Goal: Information Seeking & Learning: Learn about a topic

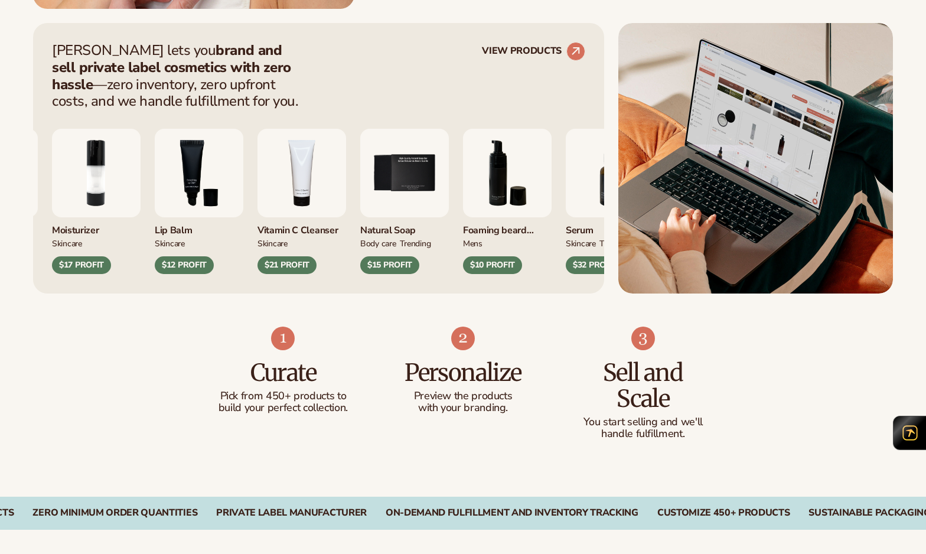
scroll to position [477, 0]
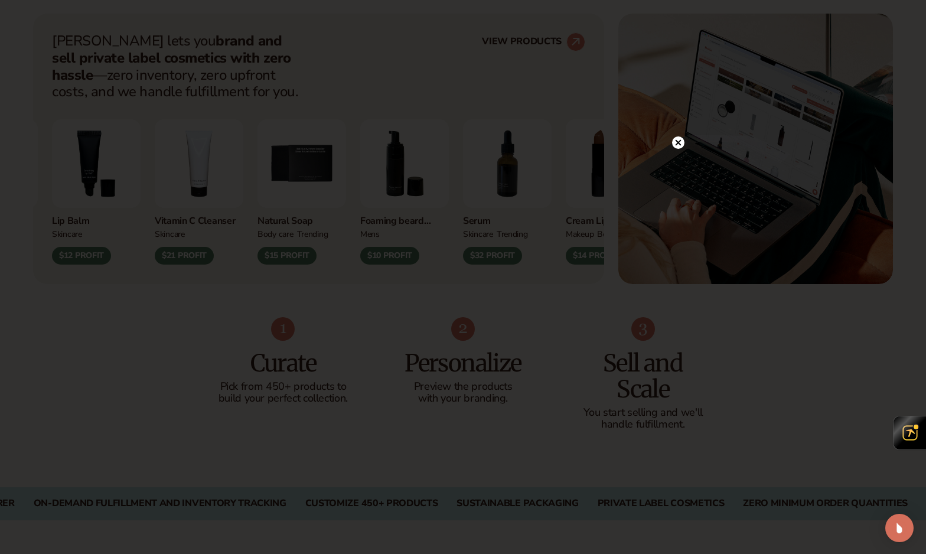
click at [675, 142] on circle at bounding box center [678, 142] width 12 height 12
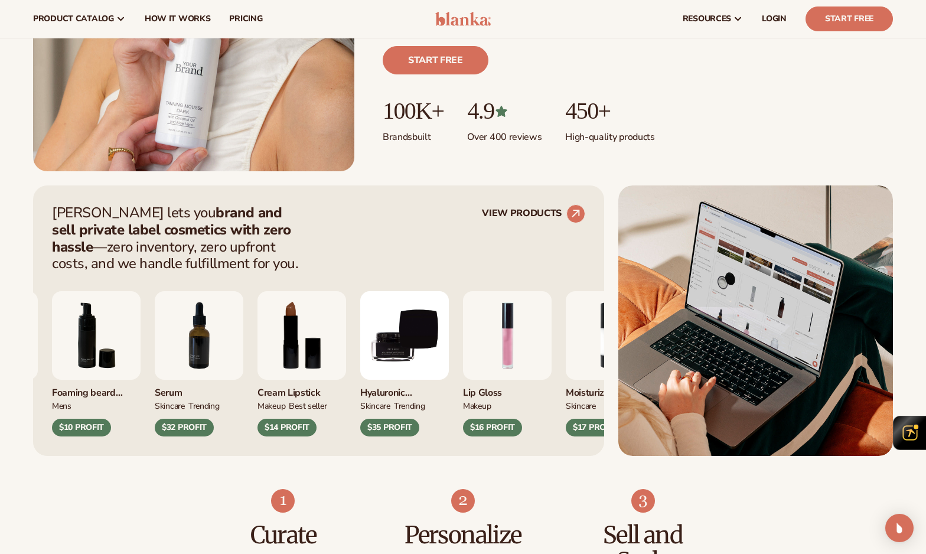
scroll to position [0, 0]
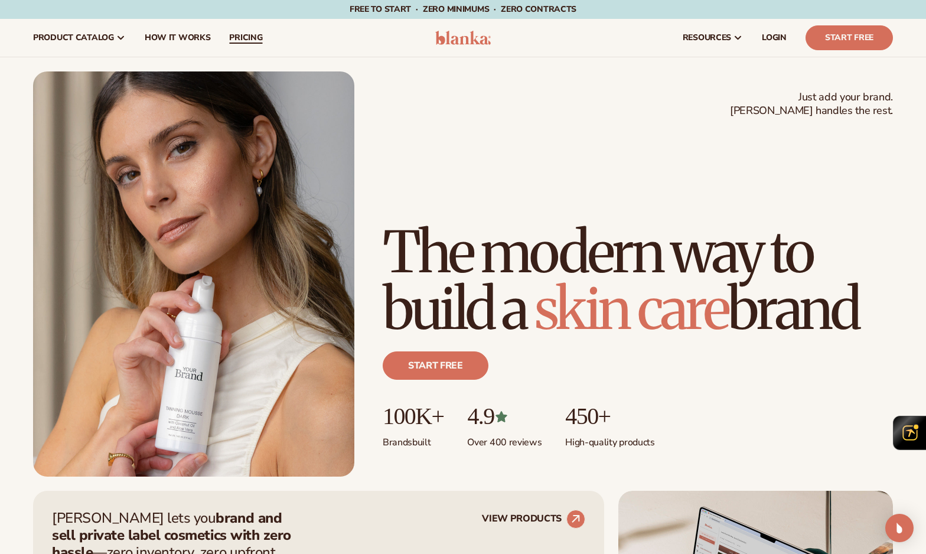
click at [248, 34] on span "pricing" at bounding box center [245, 37] width 33 height 9
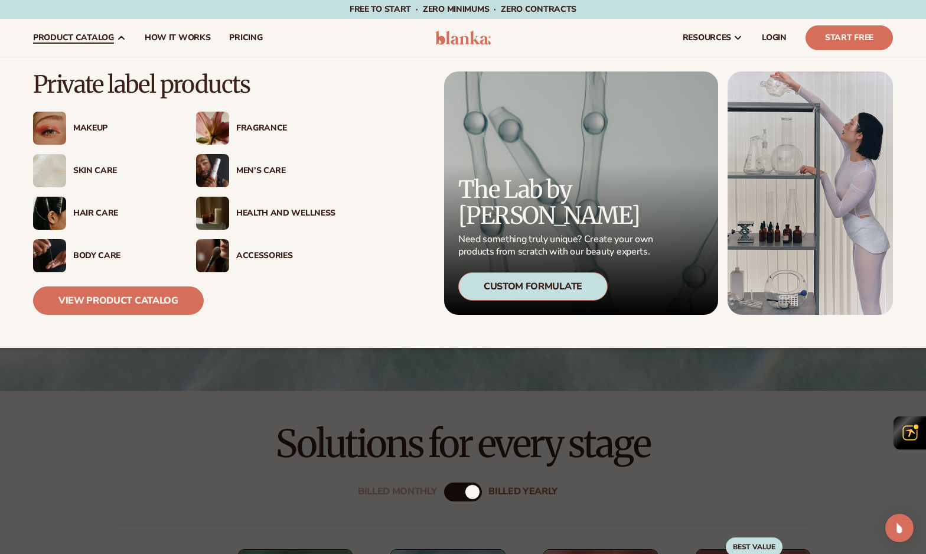
click at [99, 177] on div "Skin Care" at bounding box center [102, 170] width 139 height 33
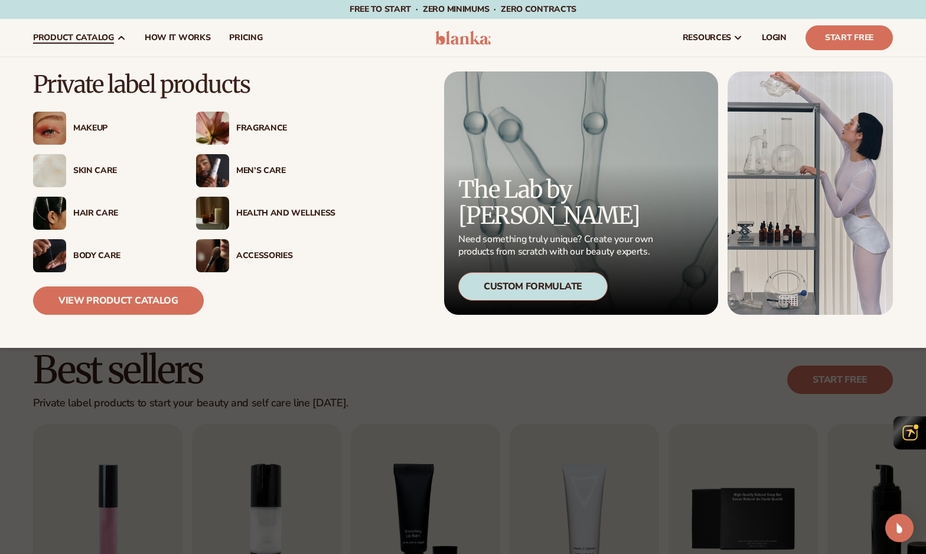
click at [119, 259] on div "Body Care" at bounding box center [122, 256] width 99 height 10
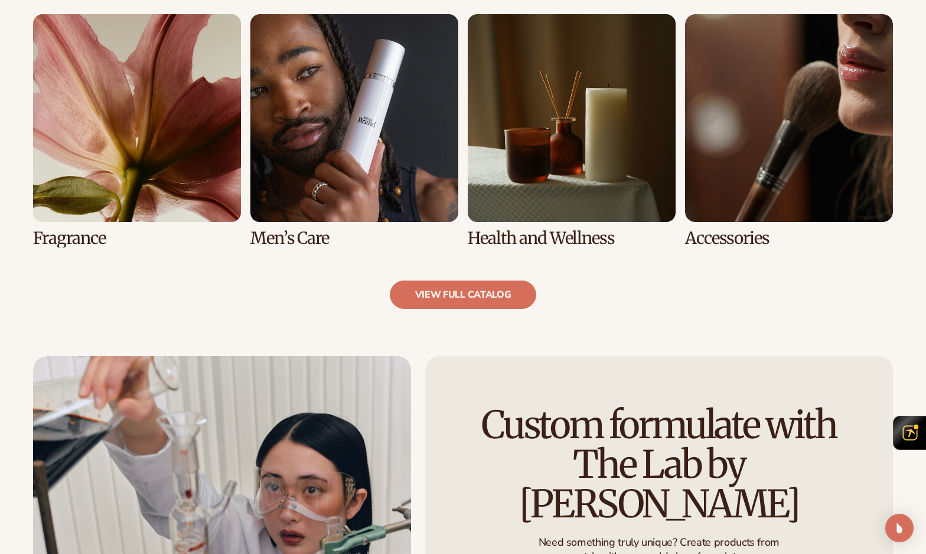
scroll to position [1129, 0]
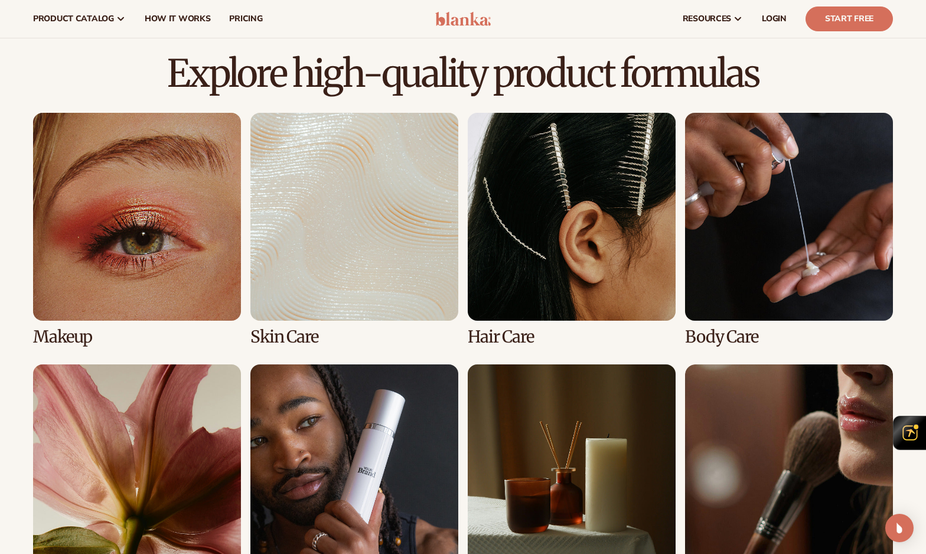
click at [718, 210] on link "4 / 8" at bounding box center [789, 229] width 208 height 233
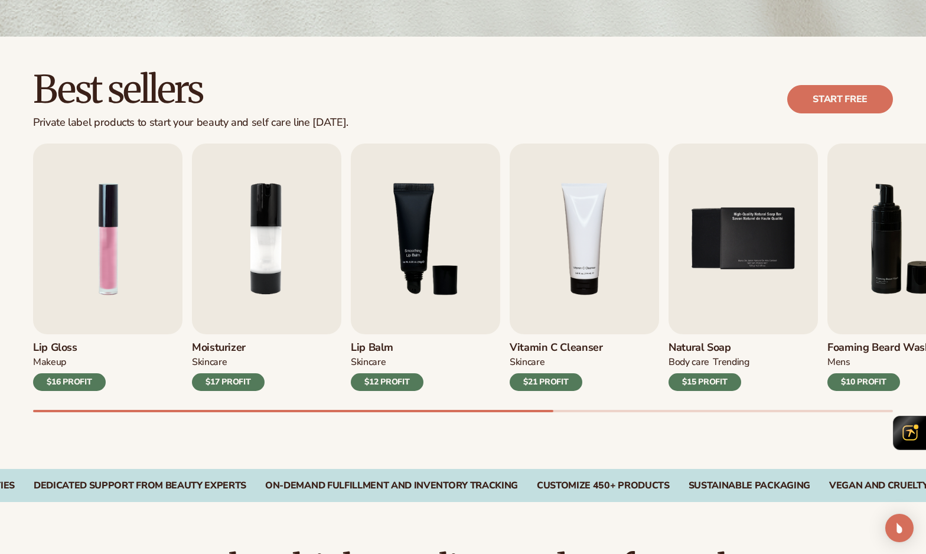
scroll to position [304, 0]
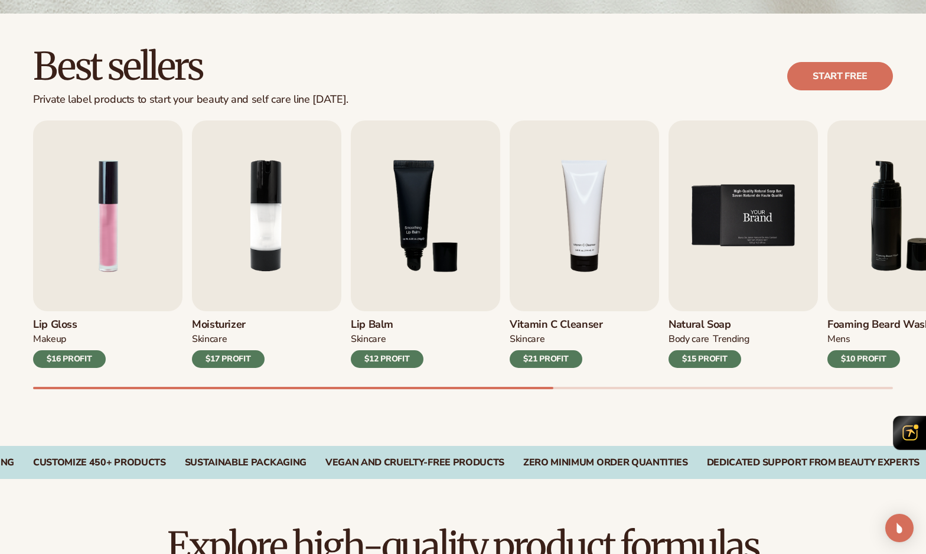
click at [748, 224] on img "5 / 9" at bounding box center [743, 215] width 149 height 191
click at [700, 331] on h3 "Natural Soap" at bounding box center [709, 324] width 81 height 13
click at [701, 322] on h3 "Natural Soap" at bounding box center [709, 324] width 81 height 13
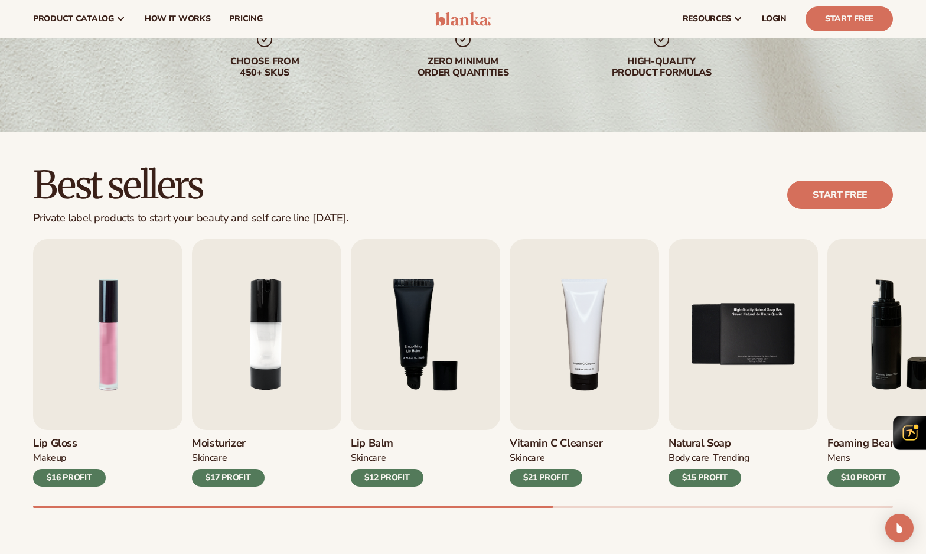
scroll to position [0, 0]
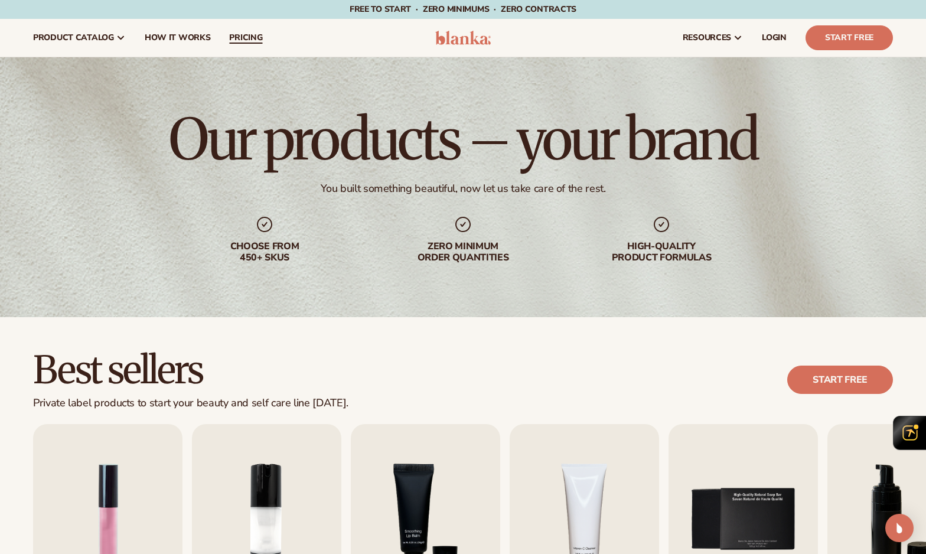
click at [236, 43] on span "pricing" at bounding box center [245, 37] width 33 height 9
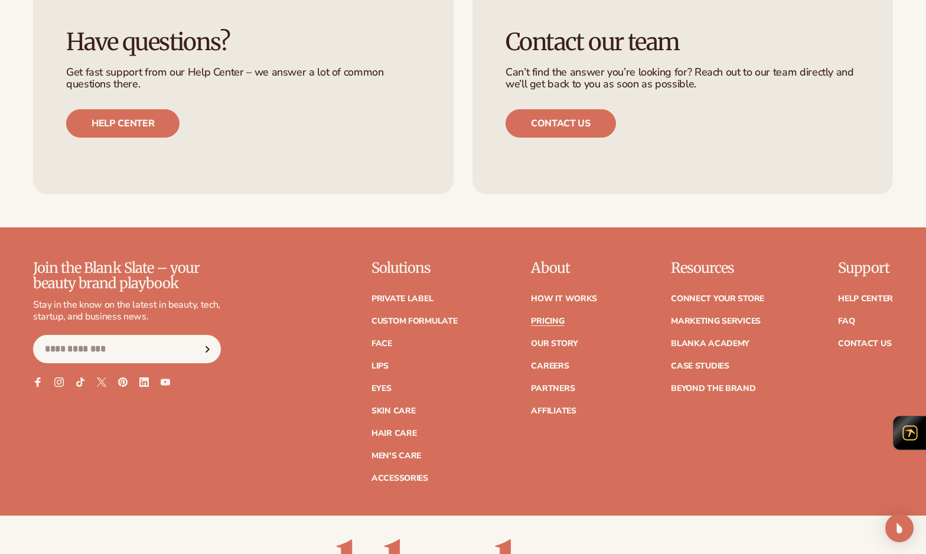
scroll to position [2311, 0]
click at [391, 296] on link "Private label" at bounding box center [402, 299] width 61 height 8
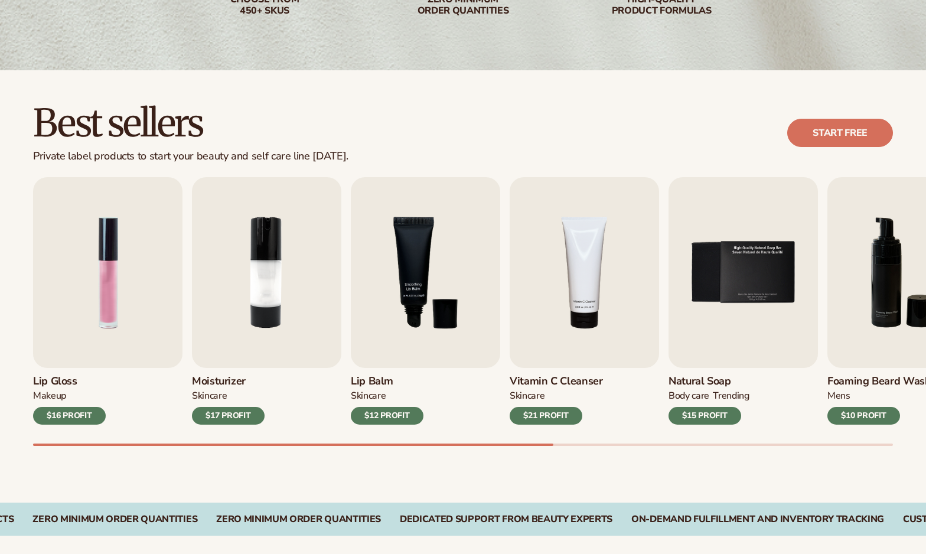
scroll to position [423, 0]
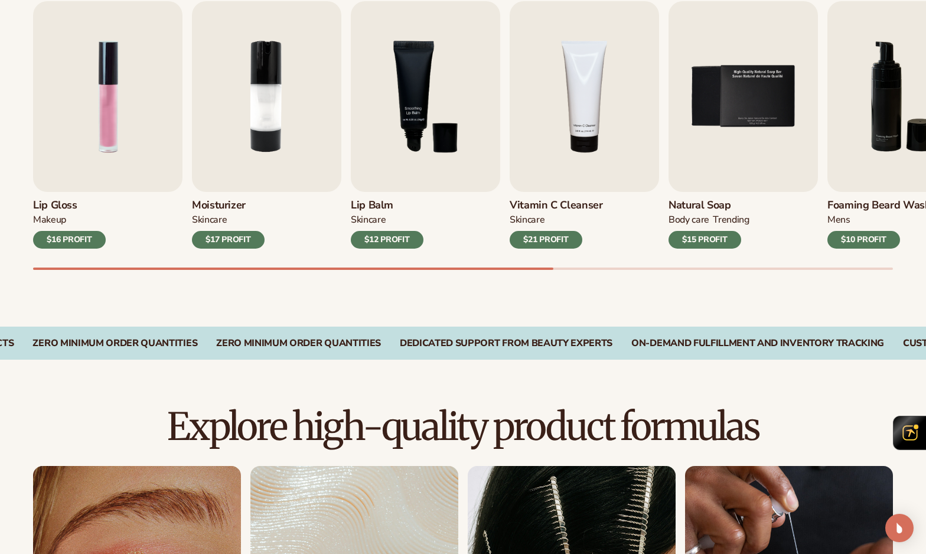
click at [391, 245] on div "$12 PROFIT" at bounding box center [387, 240] width 73 height 18
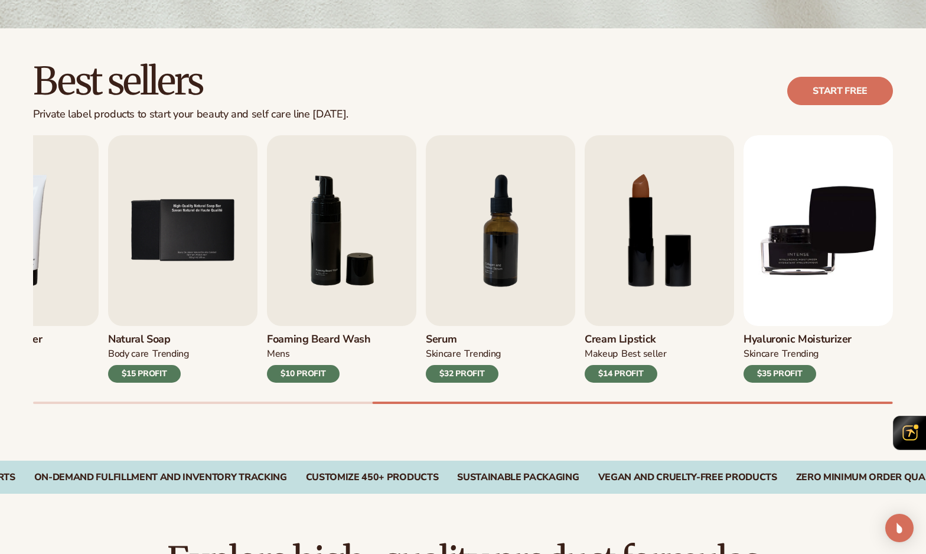
scroll to position [0, 0]
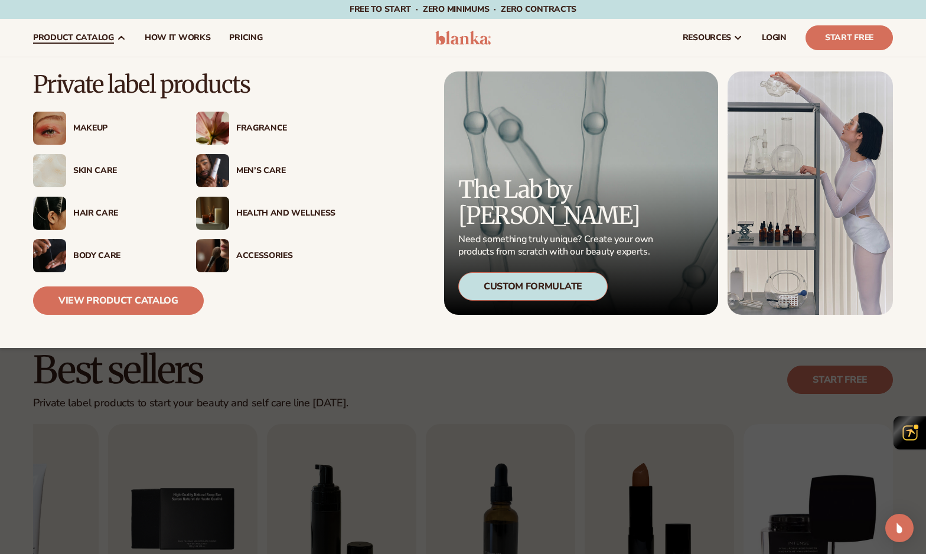
click at [100, 167] on div "Skin Care" at bounding box center [122, 171] width 99 height 10
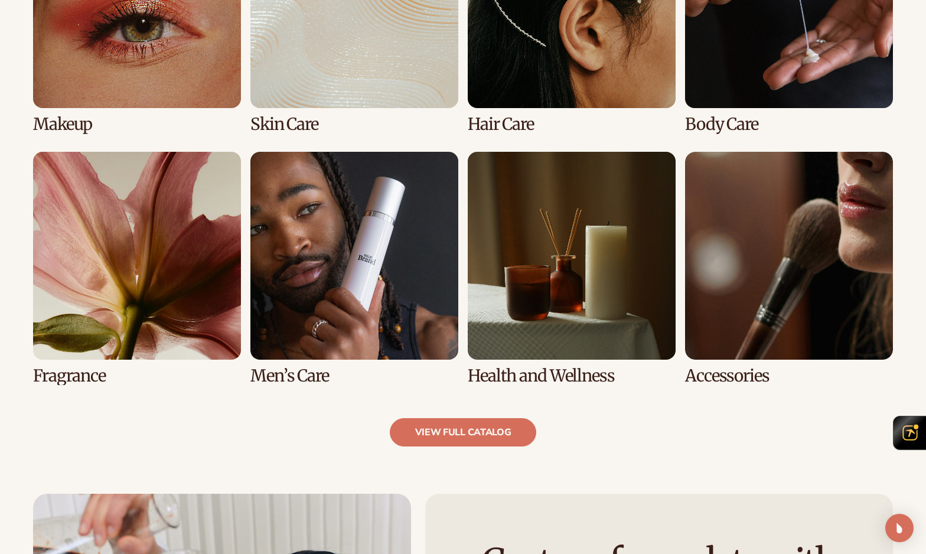
scroll to position [995, 0]
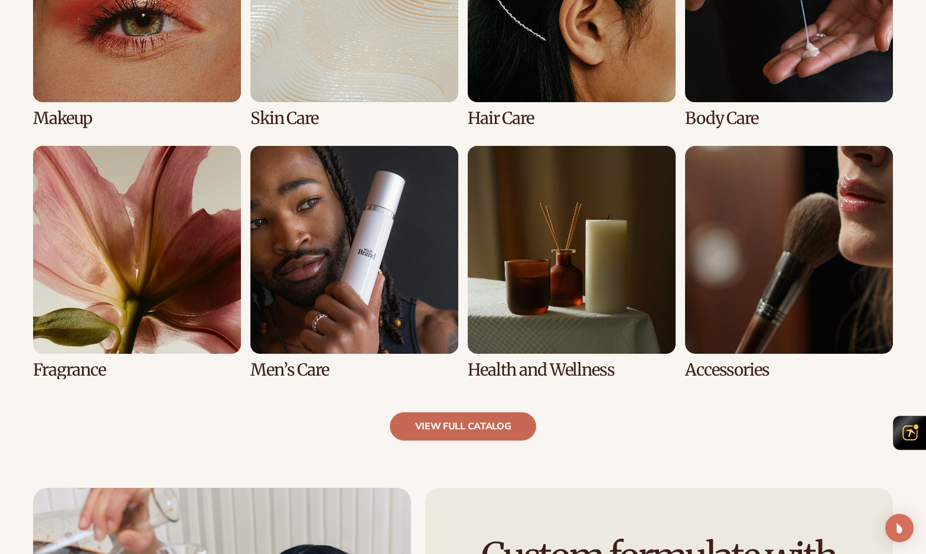
click at [520, 429] on link "view full catalog" at bounding box center [463, 426] width 147 height 28
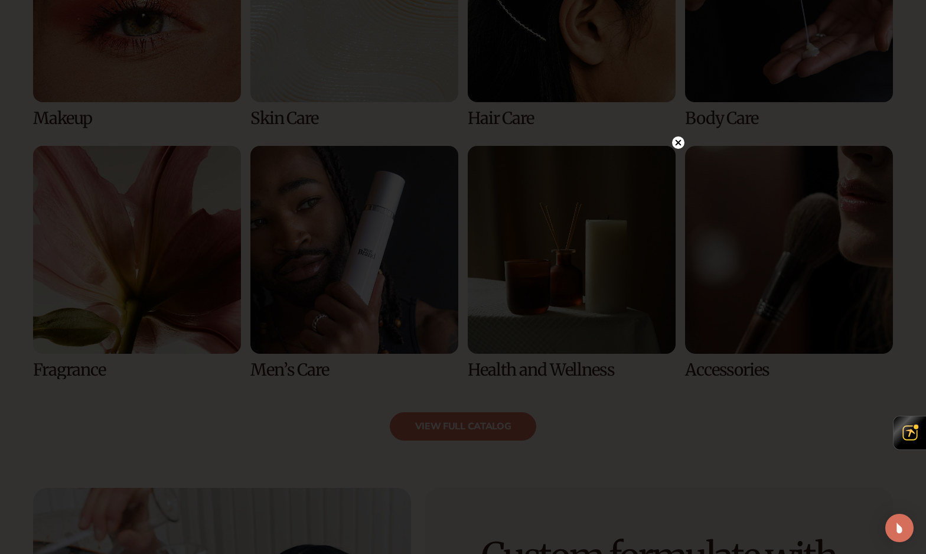
click at [682, 144] on circle at bounding box center [678, 142] width 12 height 12
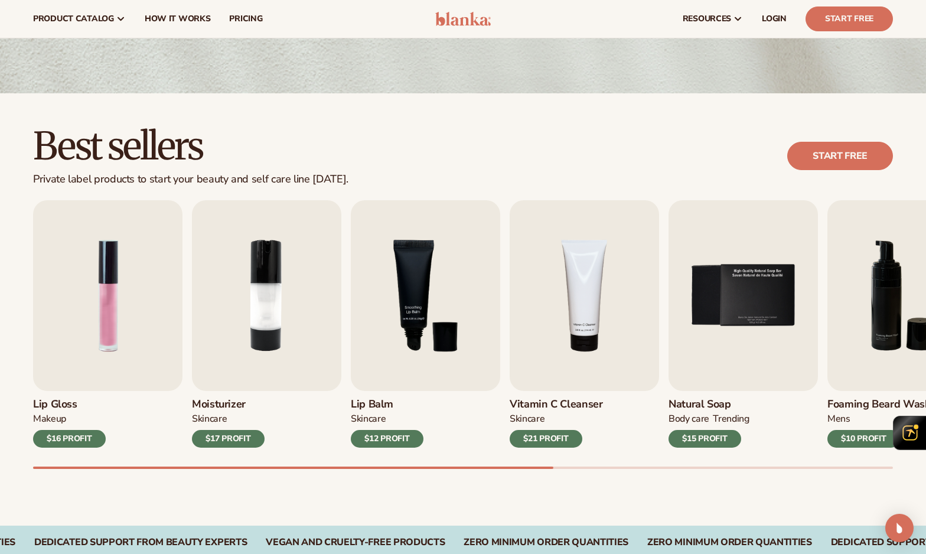
scroll to position [211, 0]
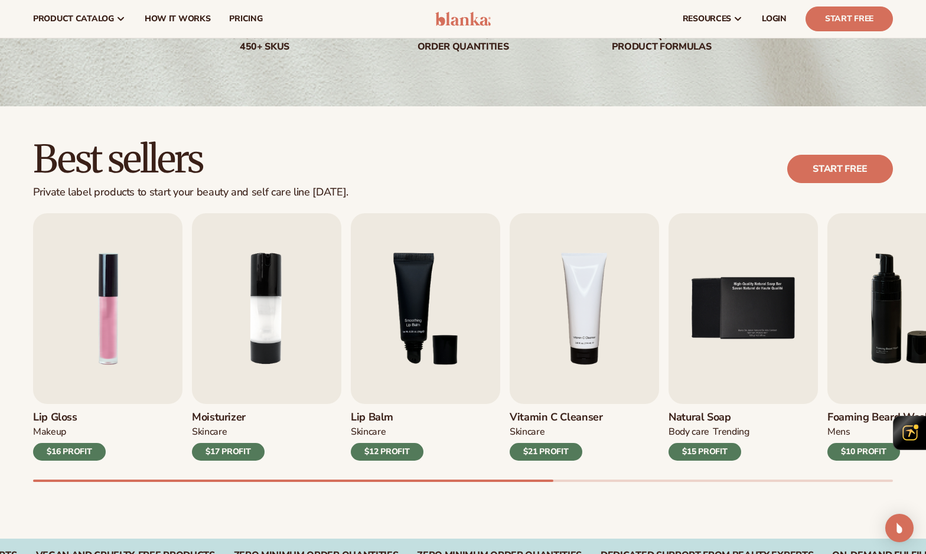
click at [705, 109] on div "Best sellers Private label products to start your beauty and self care line tod…" at bounding box center [463, 322] width 926 height 432
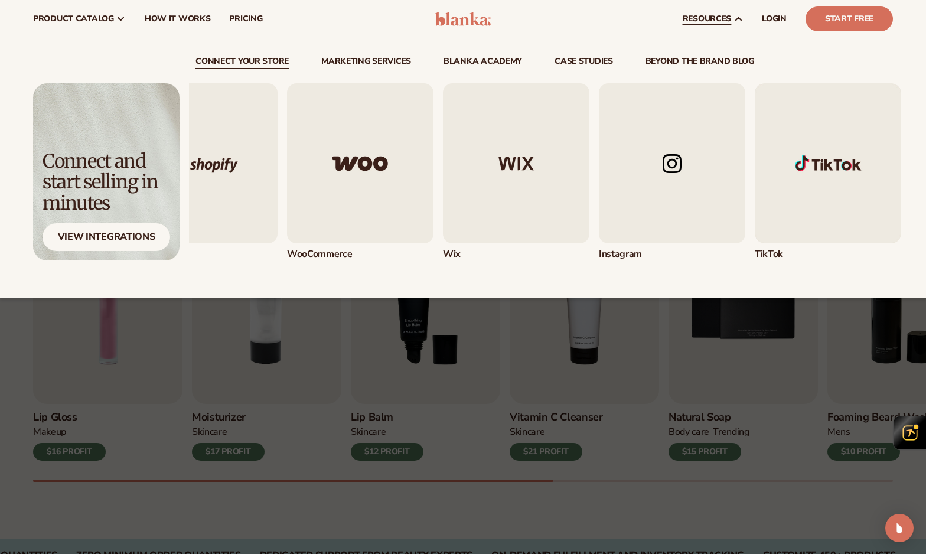
click at [776, 193] on img "5 / 5" at bounding box center [828, 163] width 146 height 160
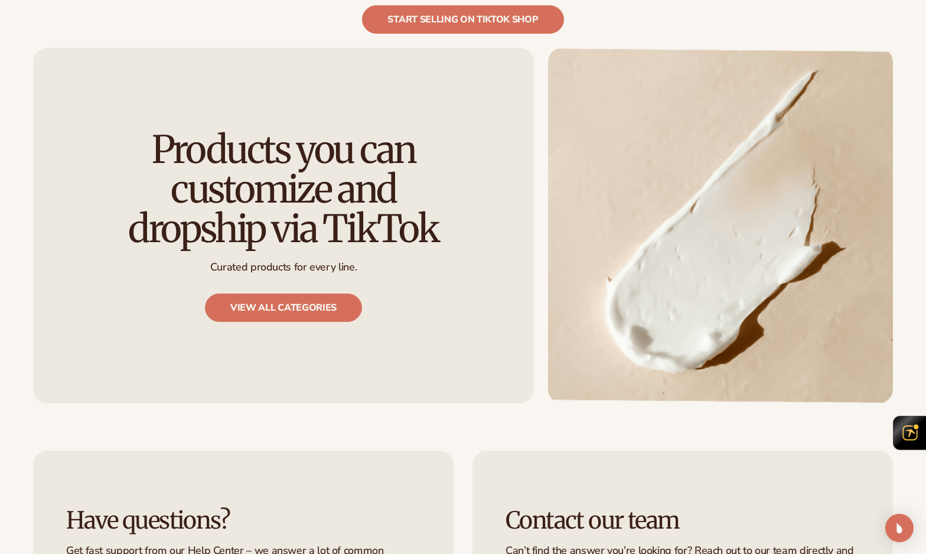
scroll to position [1378, 0]
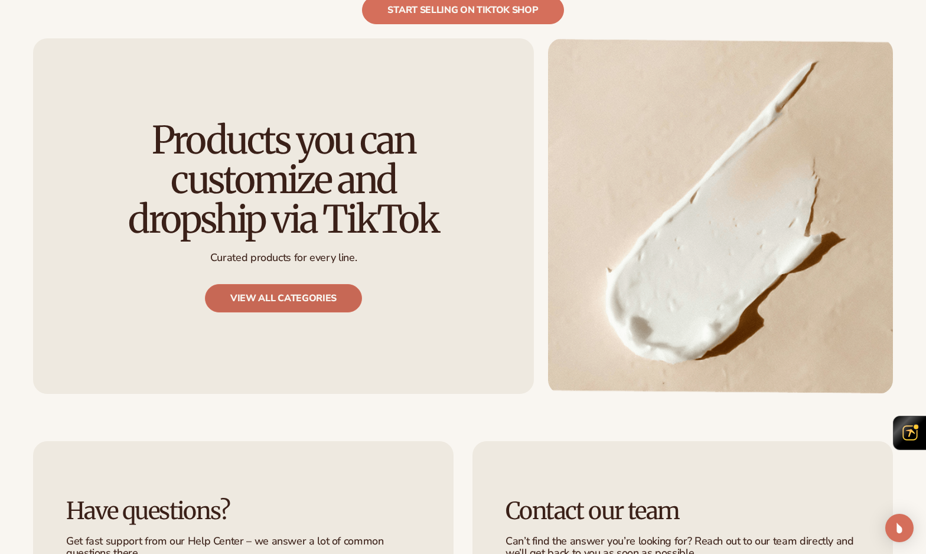
click at [338, 284] on link "View all categories" at bounding box center [283, 298] width 157 height 28
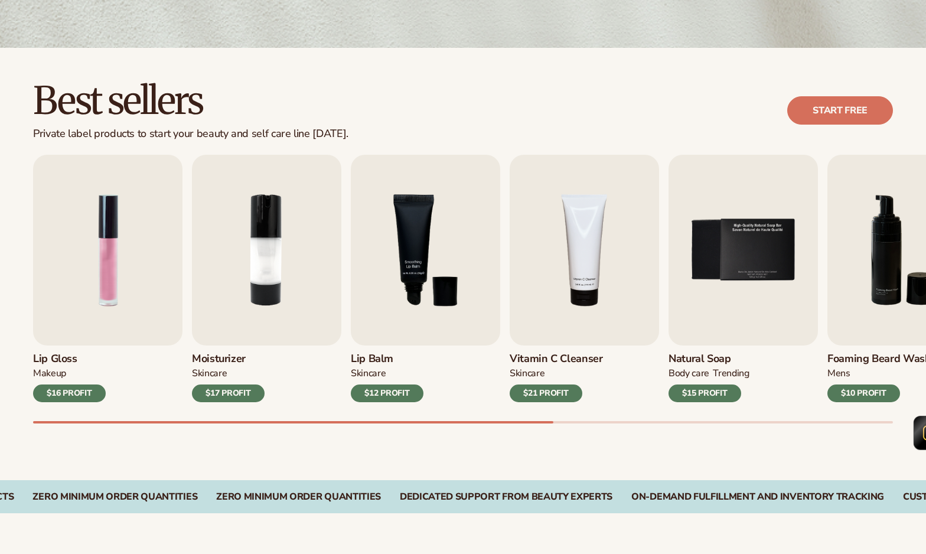
scroll to position [330, 0]
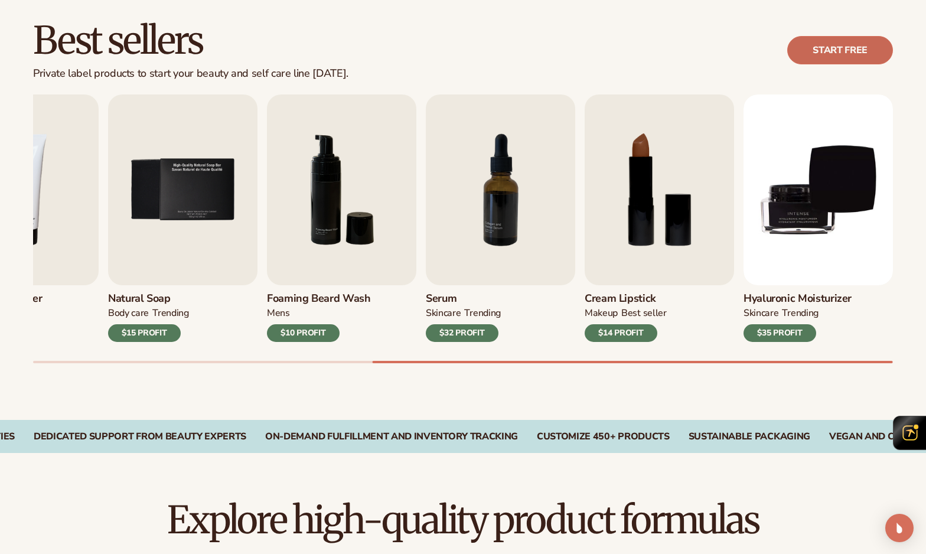
click at [848, 51] on link "Start free" at bounding box center [840, 50] width 106 height 28
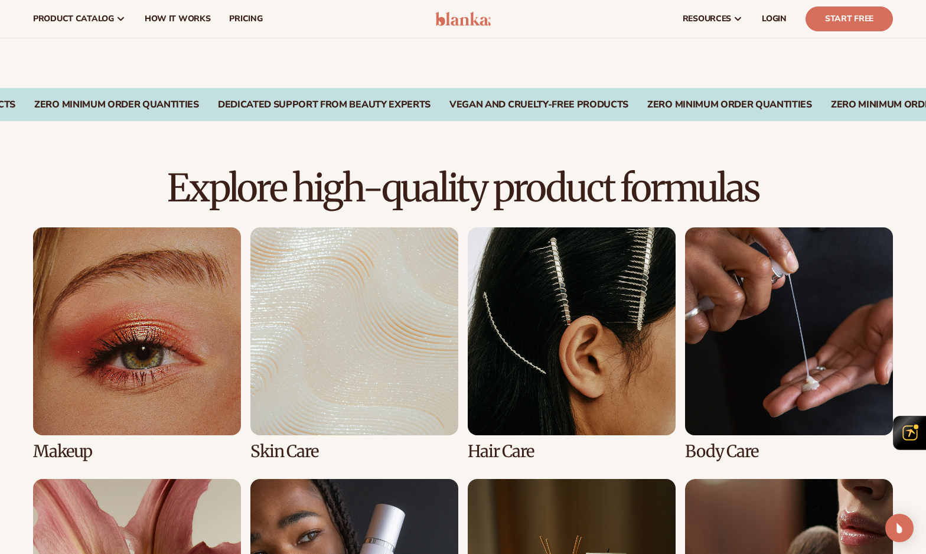
scroll to position [505, 0]
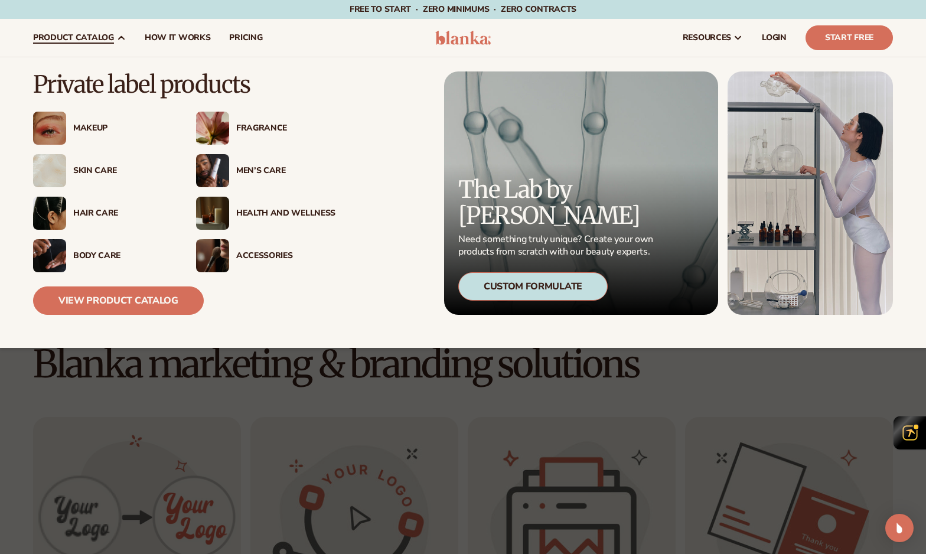
click at [86, 168] on div "Skin Care" at bounding box center [122, 171] width 99 height 10
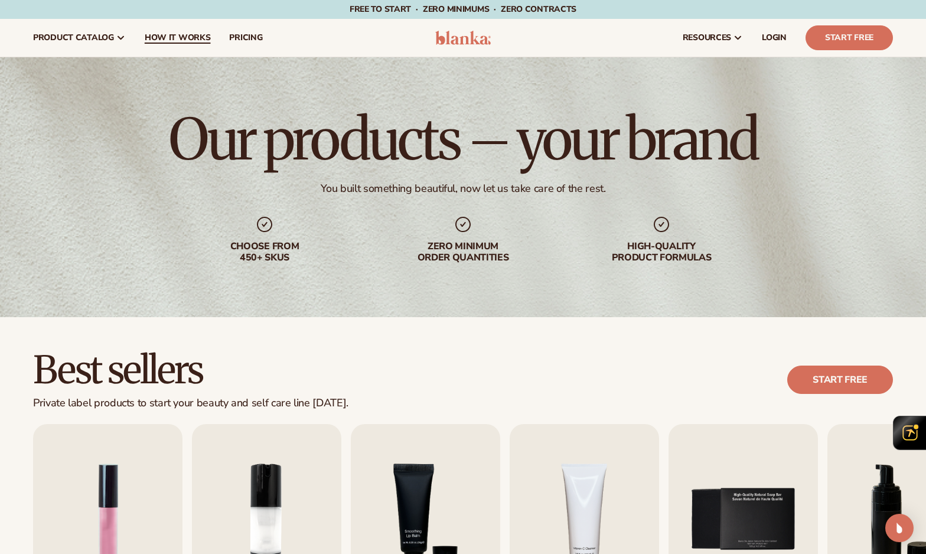
click at [199, 33] on span "How It Works" at bounding box center [178, 37] width 66 height 9
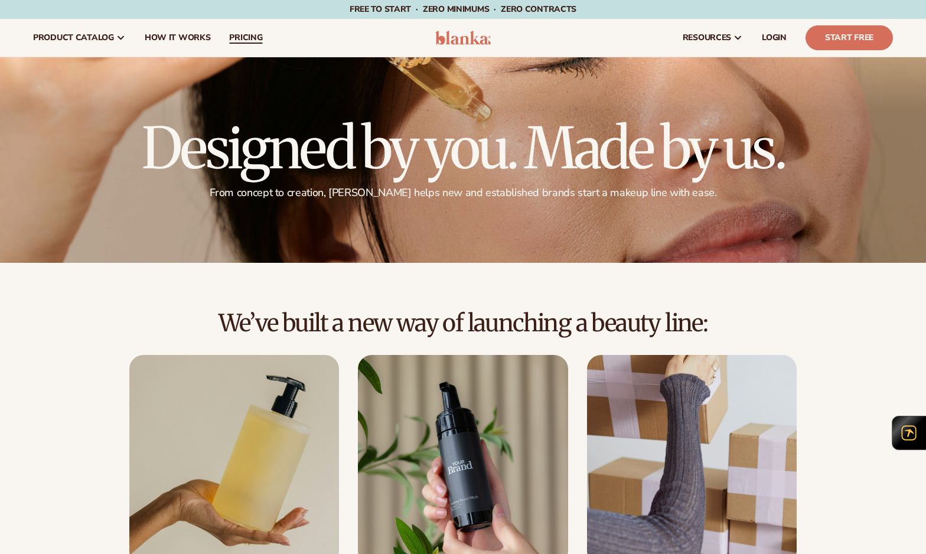
click at [229, 33] on span "pricing" at bounding box center [245, 37] width 33 height 9
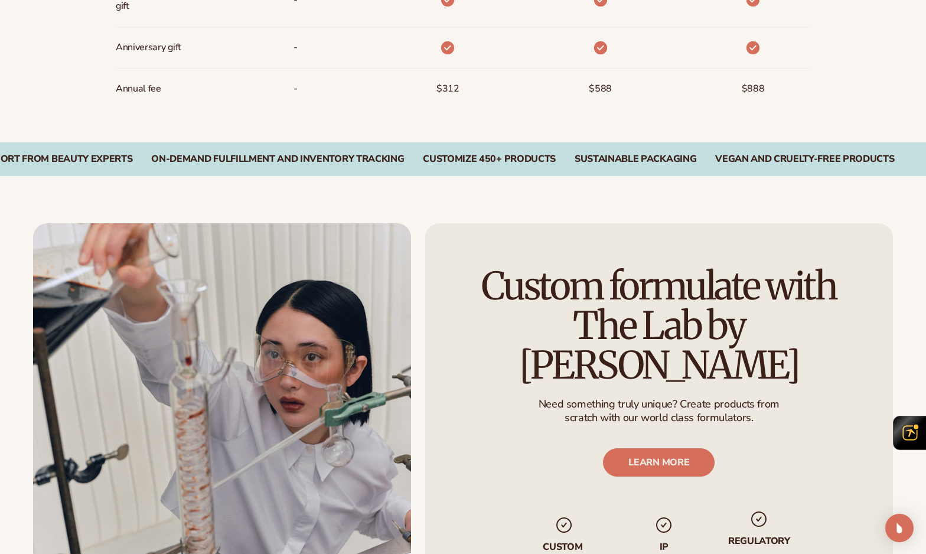
scroll to position [1138, 0]
